Goal: Information Seeking & Learning: Understand process/instructions

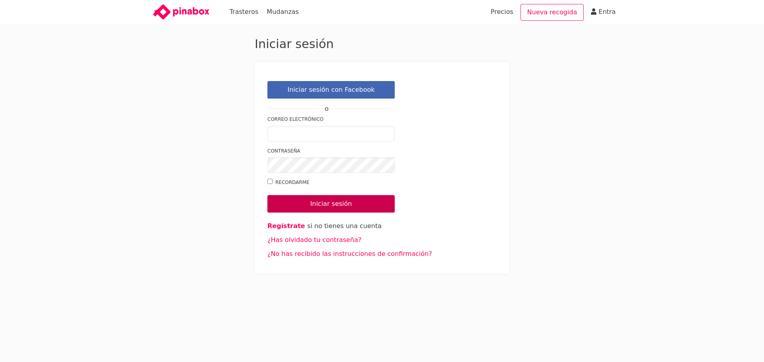
type input "[EMAIL_ADDRESS][DOMAIN_NAME]"
click at [331, 203] on input "Iniciar sesión" at bounding box center [330, 203] width 127 height 17
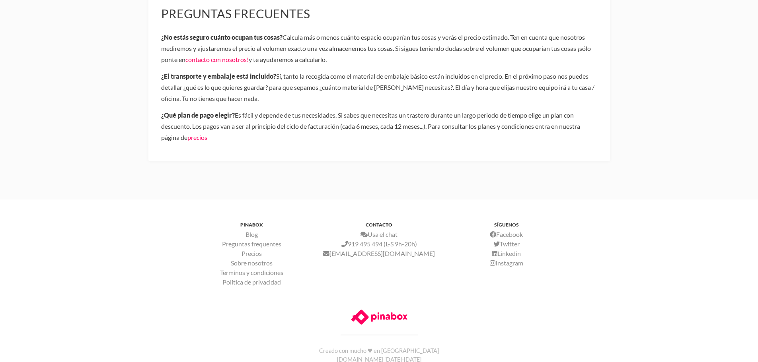
scroll to position [358, 0]
click at [196, 139] on link "precios" at bounding box center [197, 137] width 20 height 8
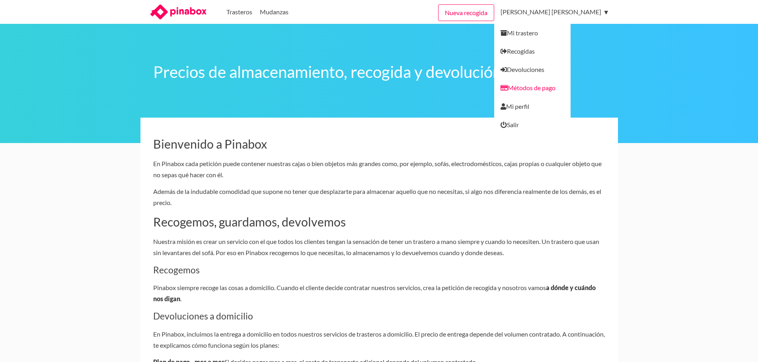
click at [570, 91] on link "Métodos de pago" at bounding box center [532, 88] width 76 height 18
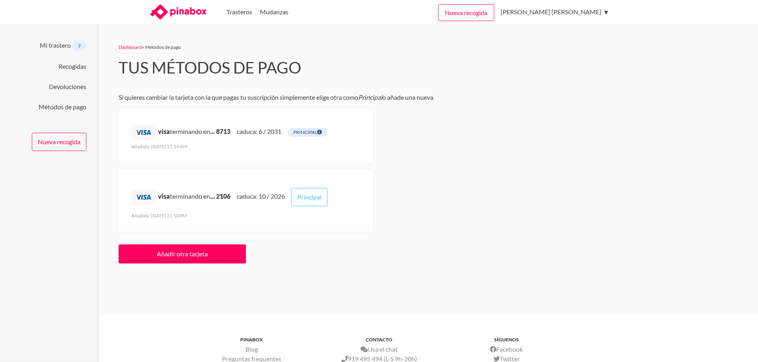
drag, startPoint x: 255, startPoint y: 207, endPoint x: 321, endPoint y: 280, distance: 98.0
click at [322, 280] on div "Dashboard » Métodos de pago Tus métodos de pago Si quieres cambiar la tarjeta c…" at bounding box center [337, 153] width 477 height 259
click at [592, 14] on link "Jaime del Teso Imaz" at bounding box center [552, 12] width 105 height 24
drag, startPoint x: 562, startPoint y: 124, endPoint x: 554, endPoint y: 125, distance: 8.4
click at [562, 124] on link "Salir" at bounding box center [532, 127] width 76 height 23
